Goal: Task Accomplishment & Management: Use online tool/utility

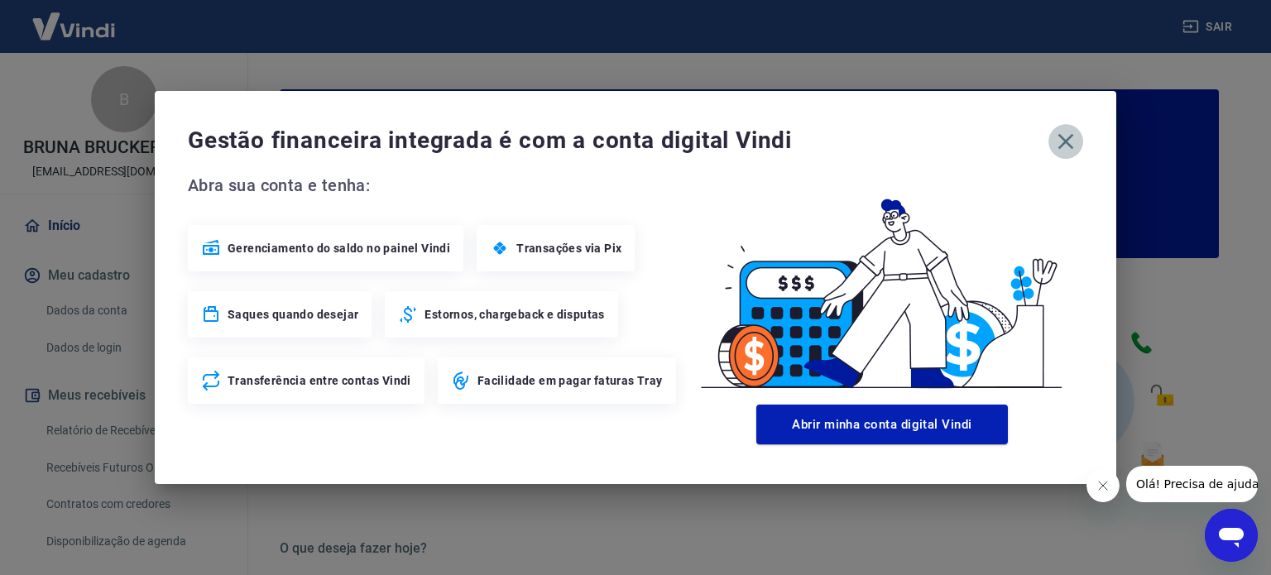
click at [1063, 135] on icon "button" at bounding box center [1066, 141] width 26 height 26
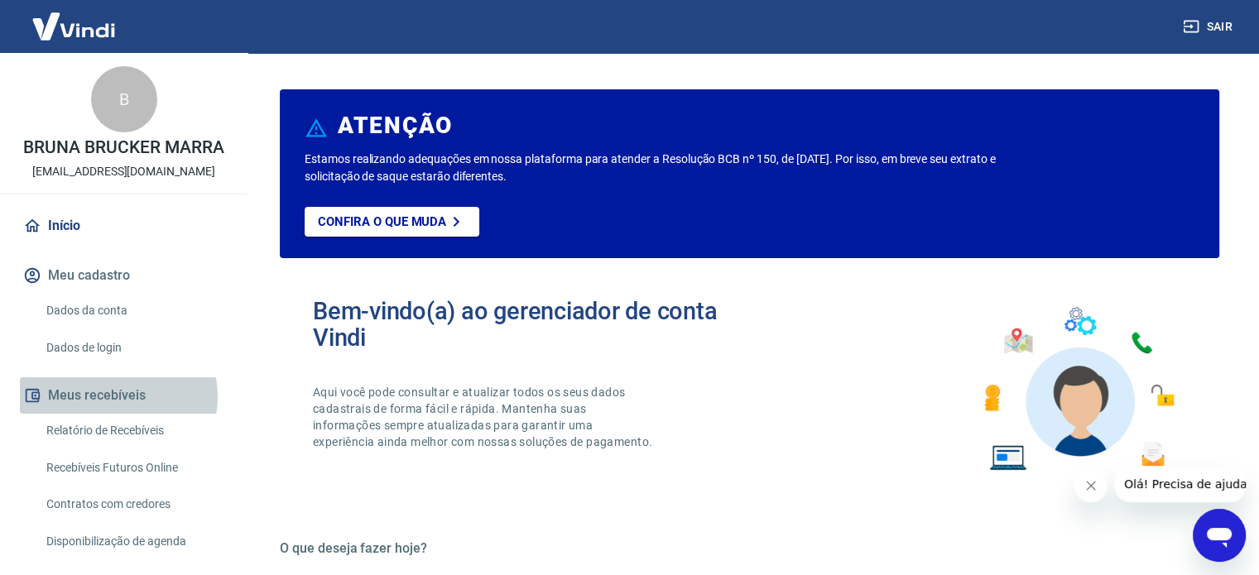
click at [118, 396] on button "Meus recebíveis" at bounding box center [124, 395] width 208 height 36
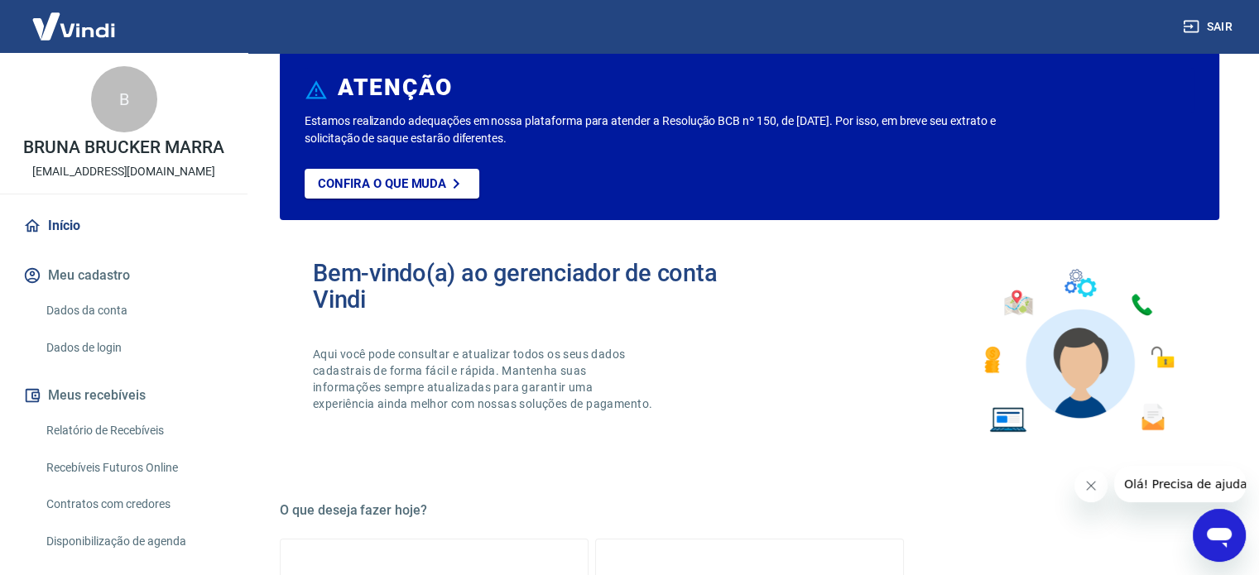
scroll to position [166, 0]
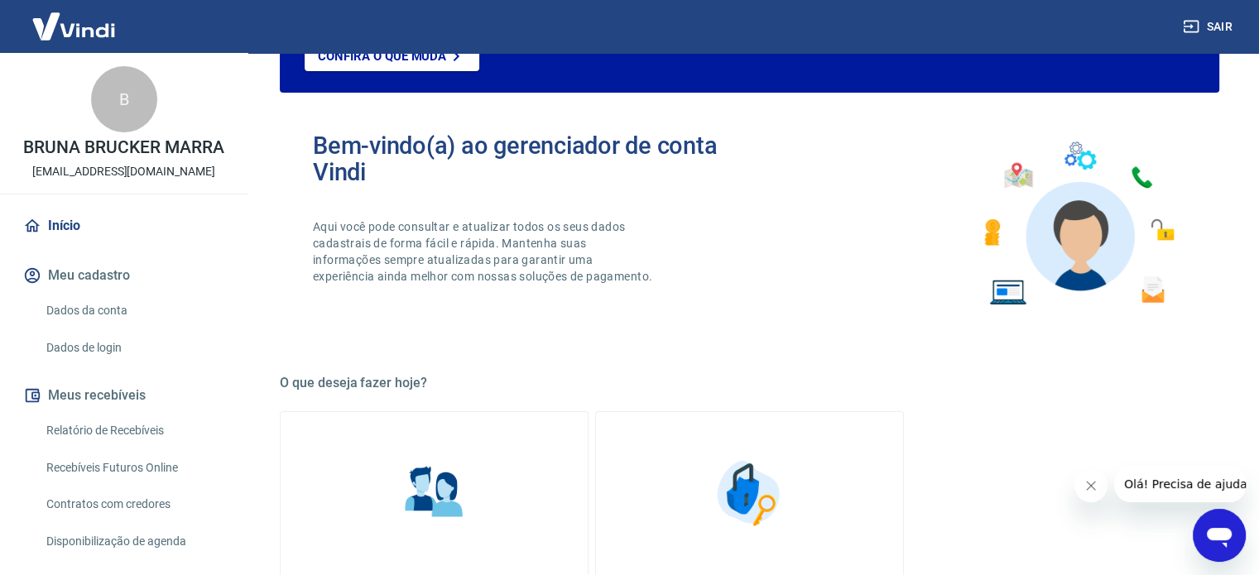
click at [709, 113] on div "Bem-vindo(a) ao gerenciador de conta Vindi Aqui você pode consultar e atualizar…" at bounding box center [749, 224] width 939 height 236
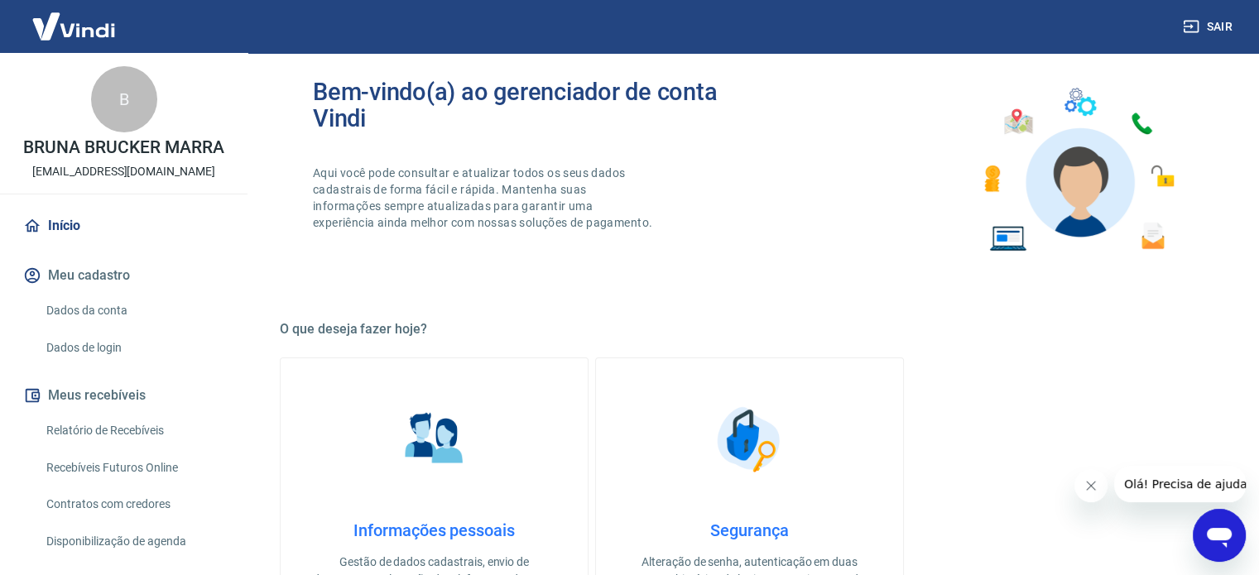
scroll to position [248, 0]
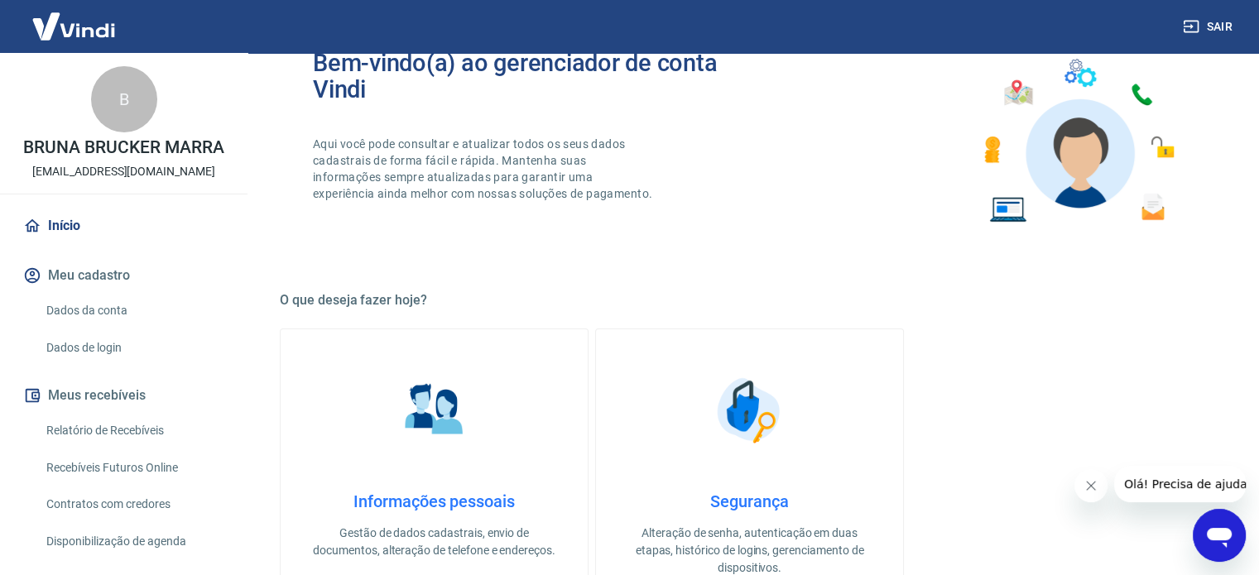
click at [122, 433] on link "Relatório de Recebíveis" at bounding box center [134, 431] width 188 height 34
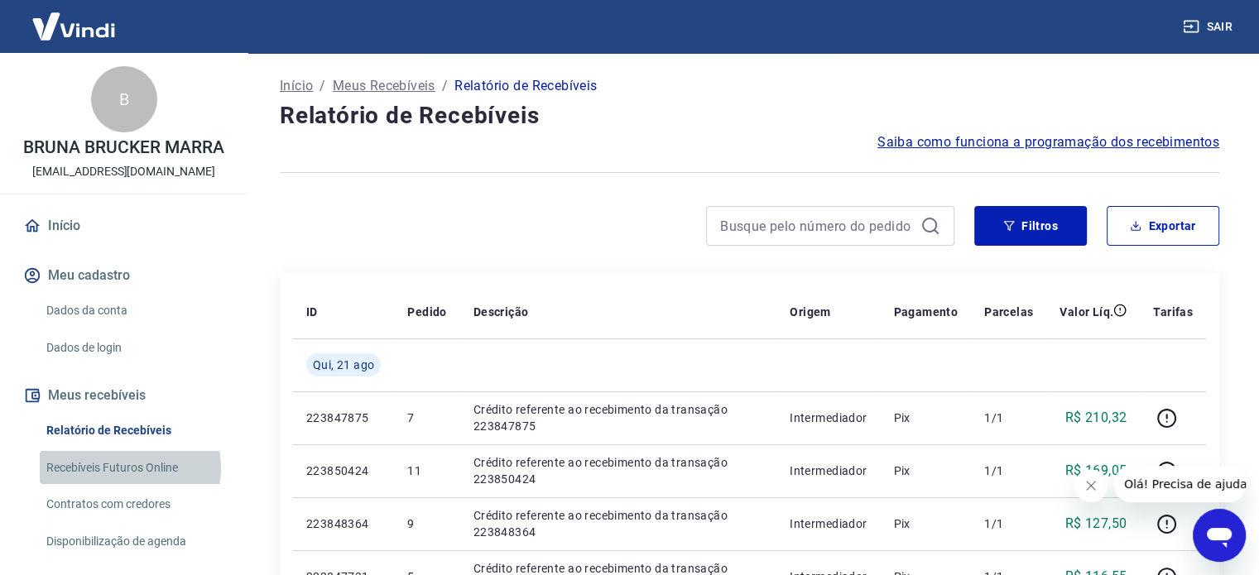
click at [129, 468] on link "Recebíveis Futuros Online" at bounding box center [134, 468] width 188 height 34
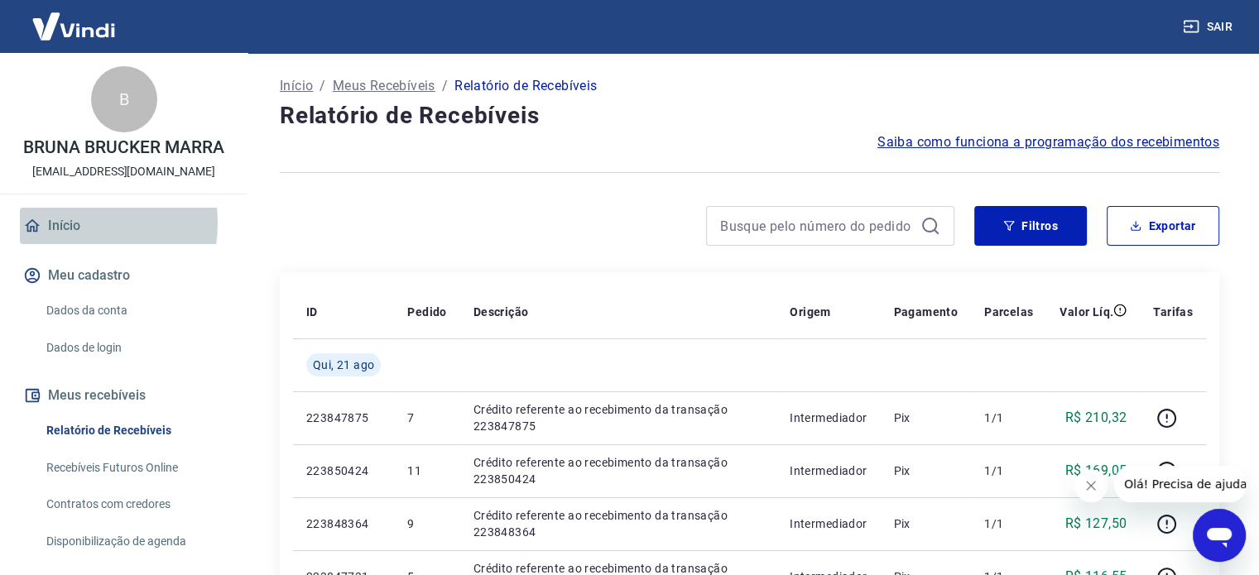
click at [73, 223] on link "Início" at bounding box center [124, 226] width 208 height 36
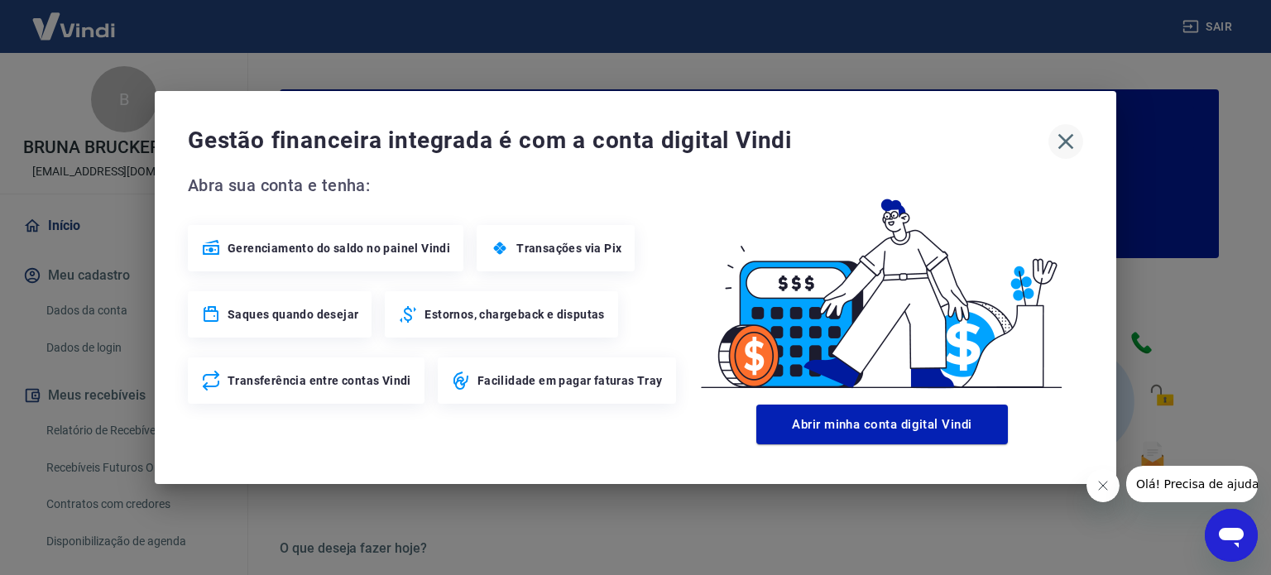
click at [1080, 145] on button "button" at bounding box center [1066, 141] width 35 height 35
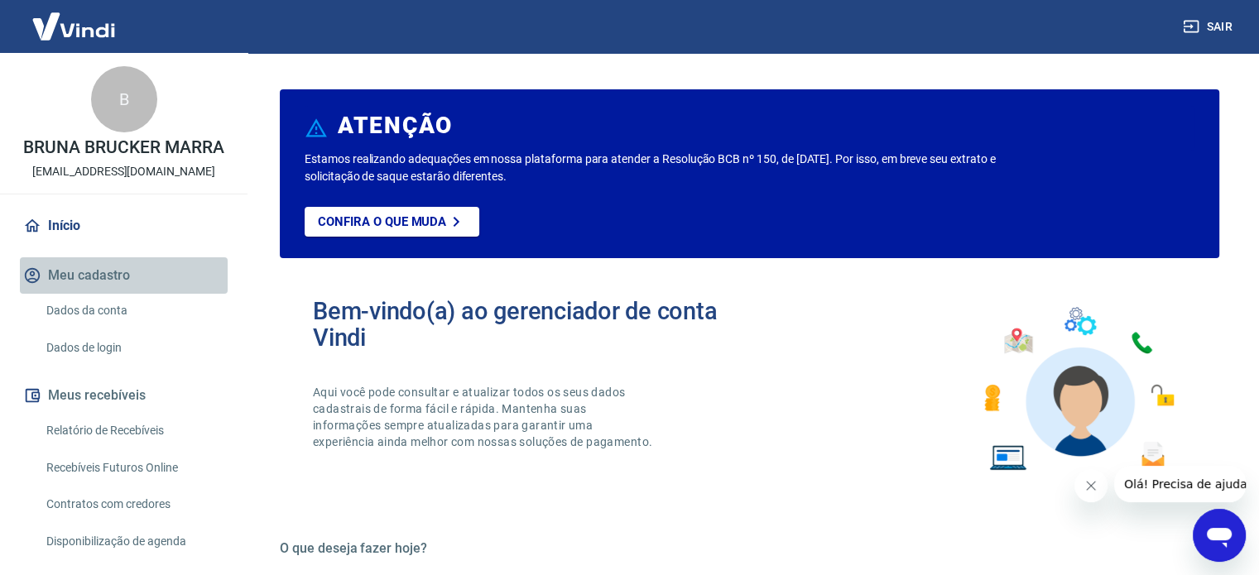
click at [124, 271] on button "Meu cadastro" at bounding box center [124, 275] width 208 height 36
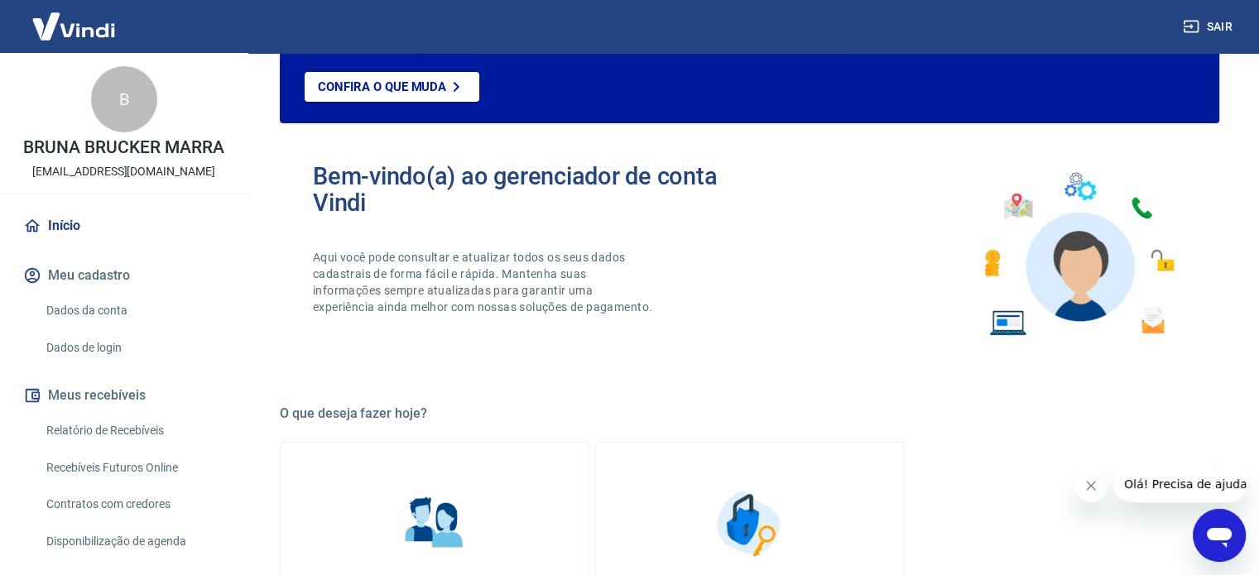
scroll to position [248, 0]
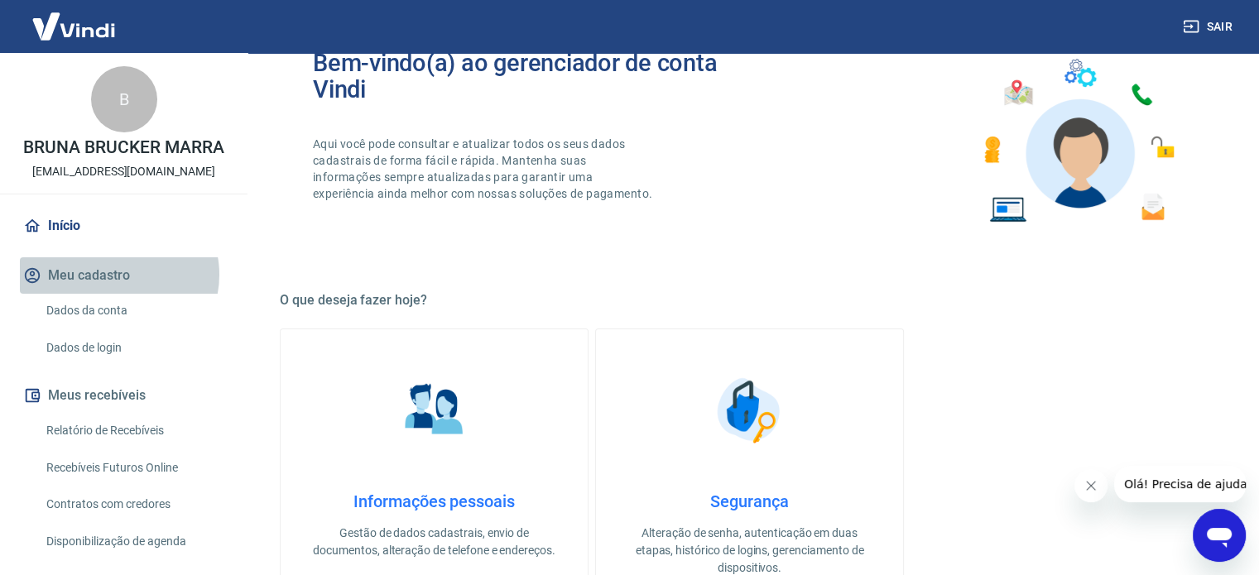
click at [118, 275] on button "Meu cadastro" at bounding box center [124, 275] width 208 height 36
click at [113, 426] on link "Relatório de Recebíveis" at bounding box center [134, 431] width 188 height 34
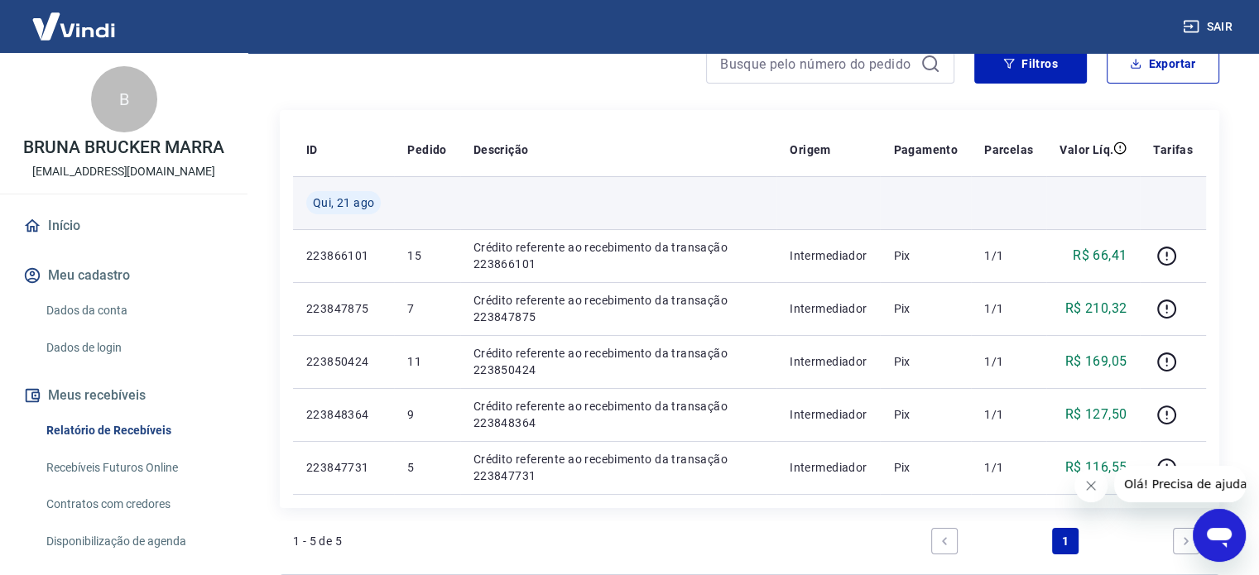
scroll to position [83, 0]
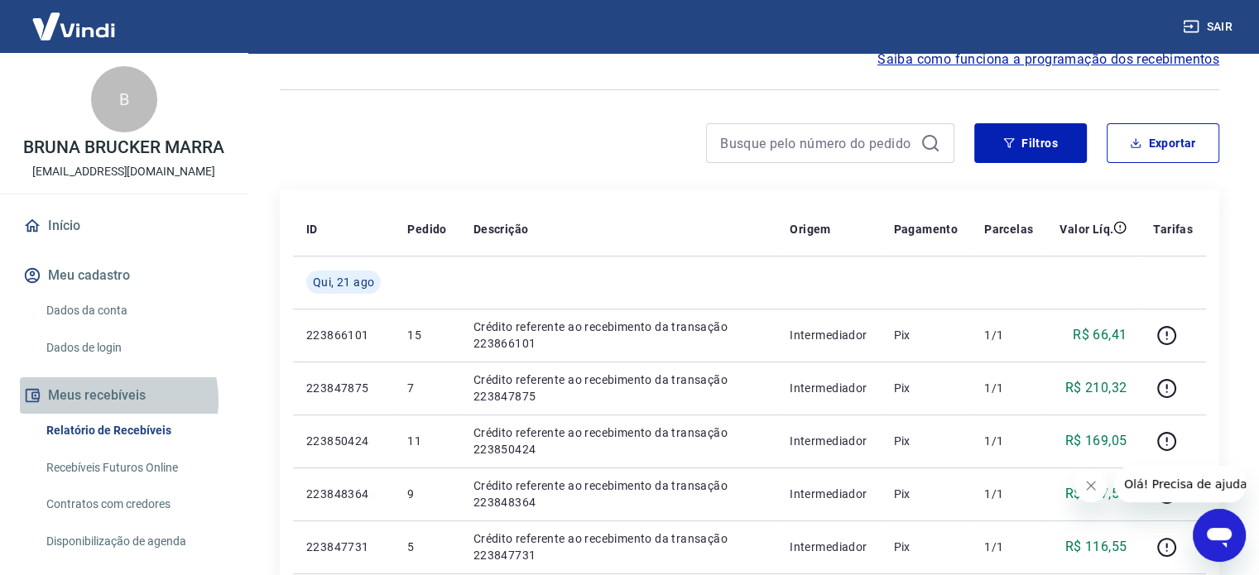
click at [96, 401] on button "Meus recebíveis" at bounding box center [124, 395] width 208 height 36
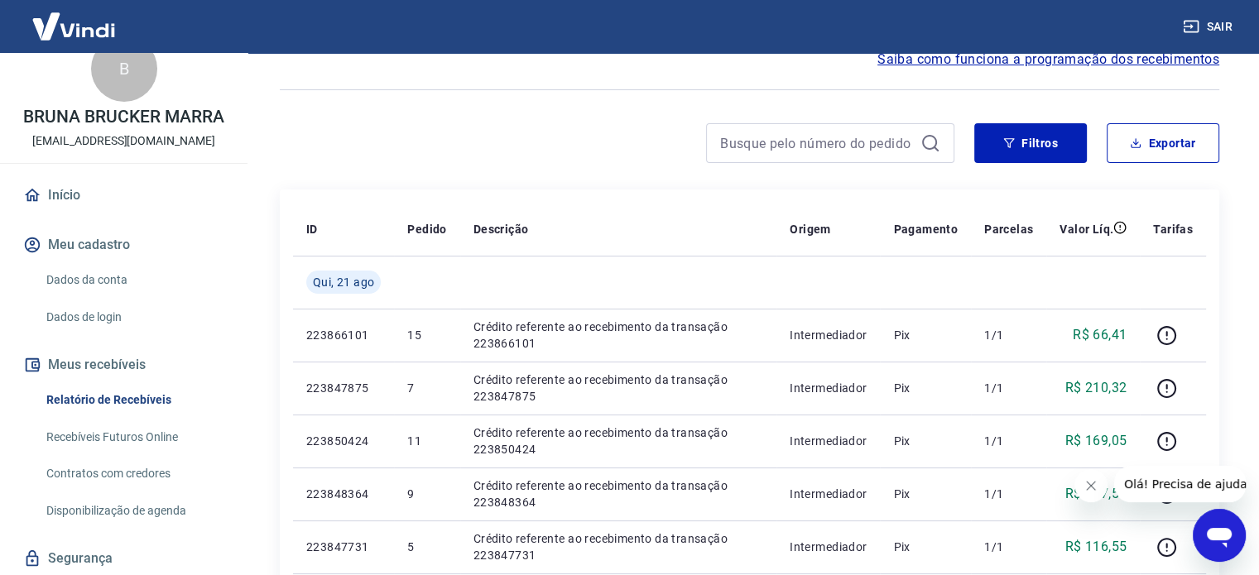
scroll to position [81, 0]
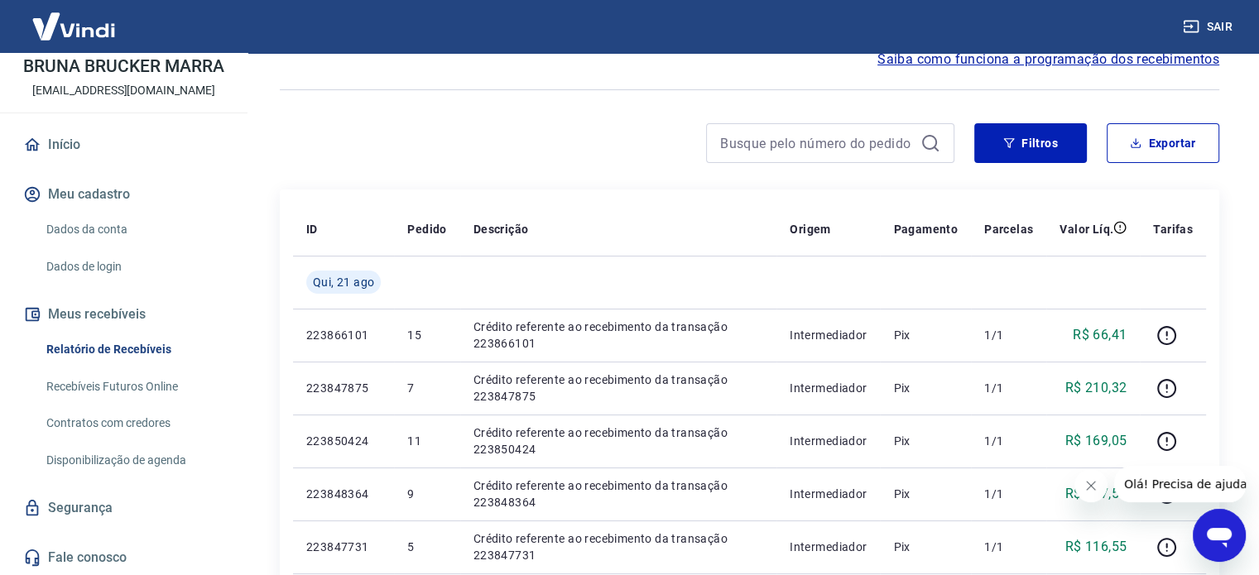
click at [103, 385] on link "Recebíveis Futuros Online" at bounding box center [134, 387] width 188 height 34
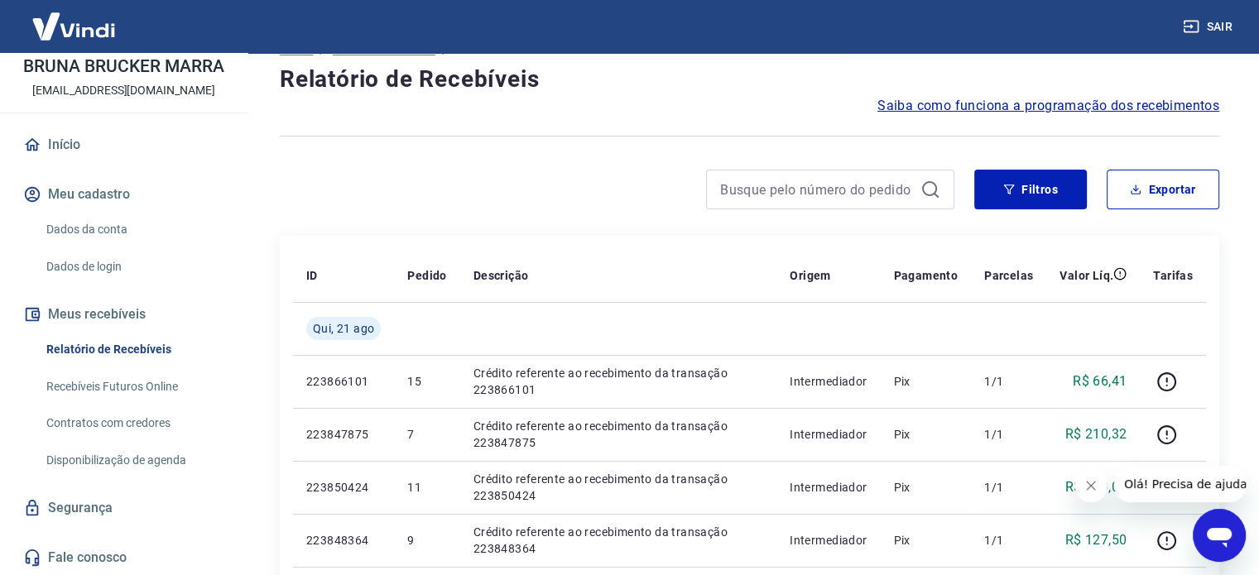
scroll to position [0, 0]
